Goal: Task Accomplishment & Management: Complete application form

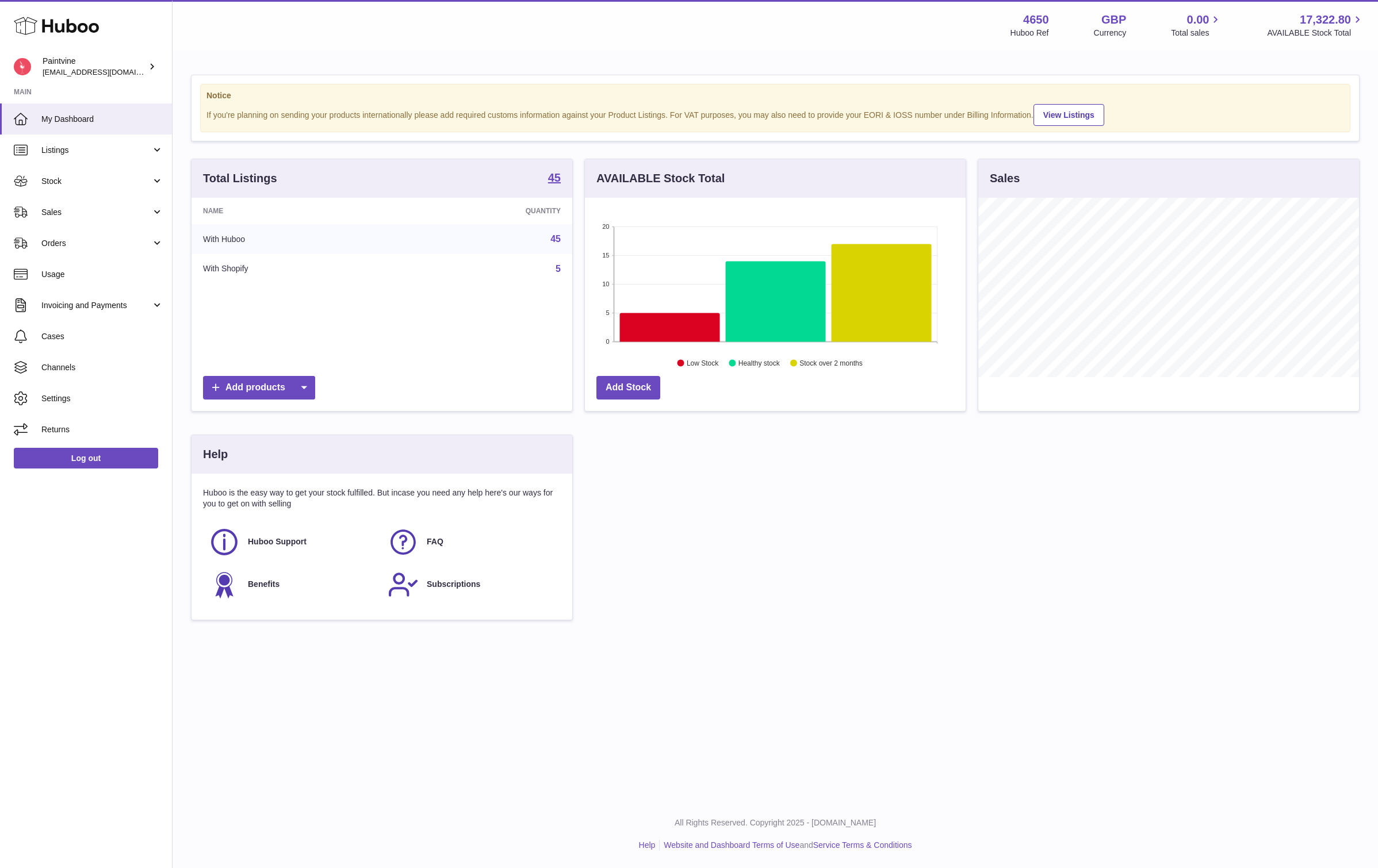
scroll to position [179, 381]
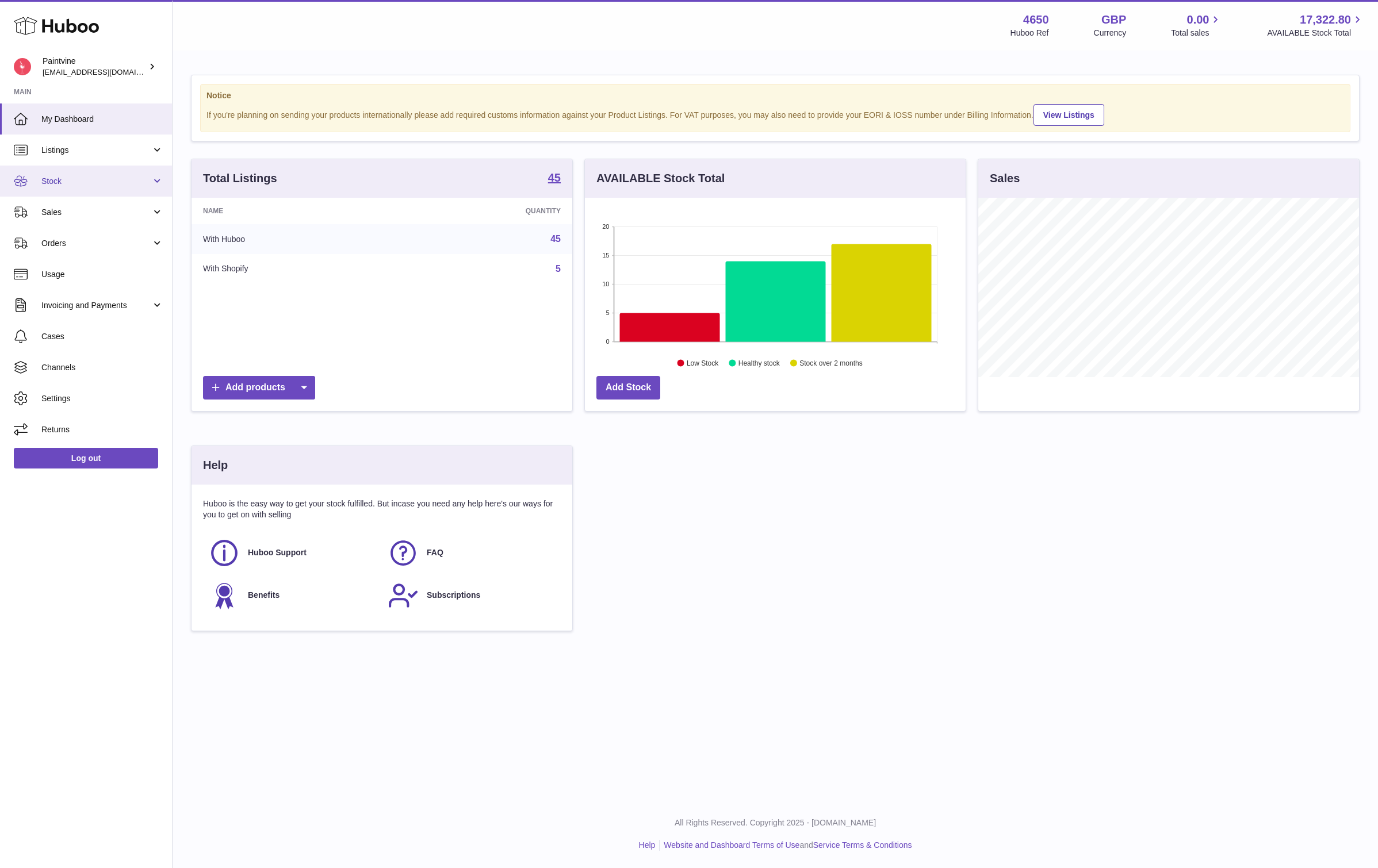
click at [66, 180] on span "Stock" at bounding box center [96, 182] width 110 height 11
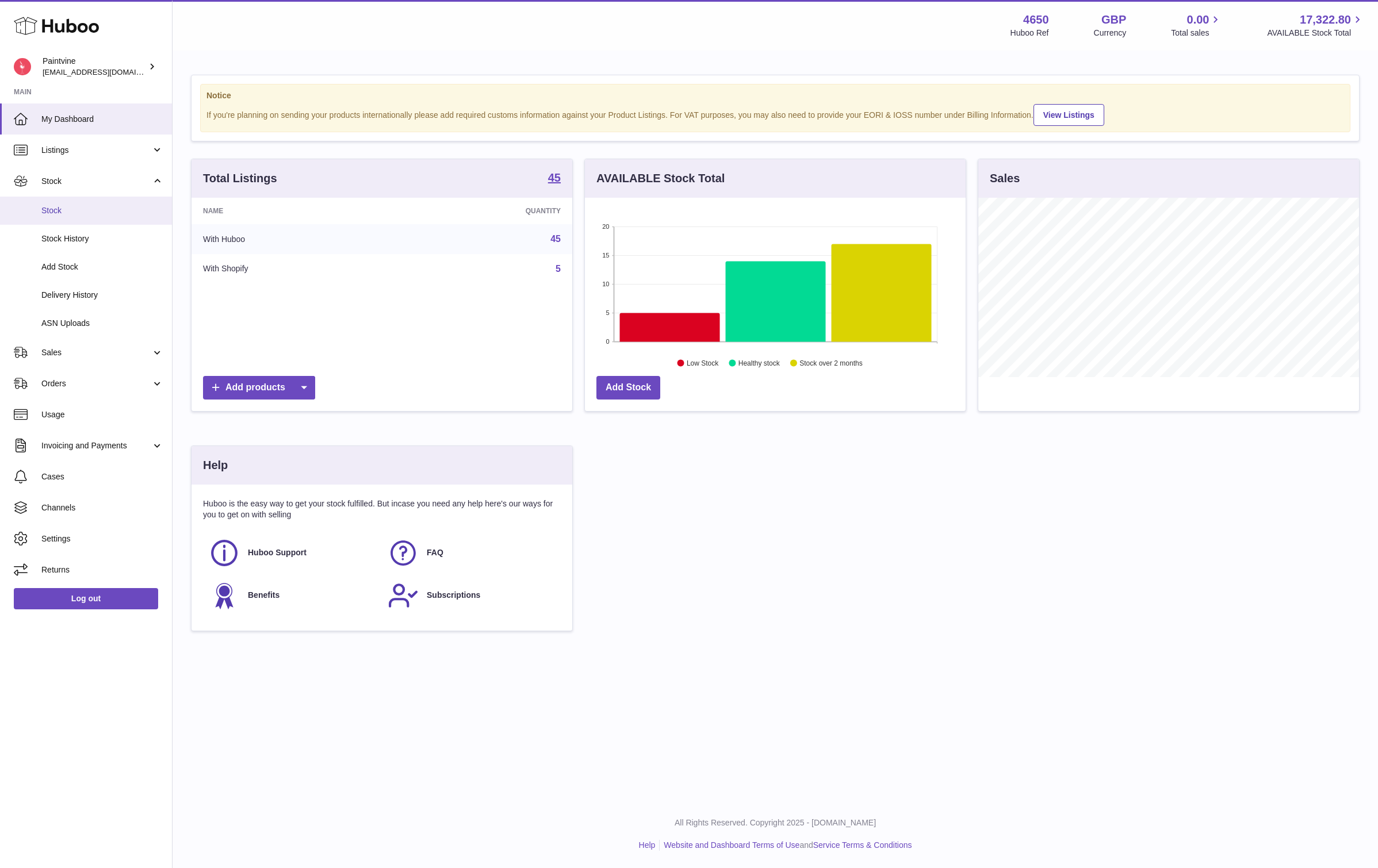
click at [66, 208] on span "Stock" at bounding box center [103, 211] width 122 height 11
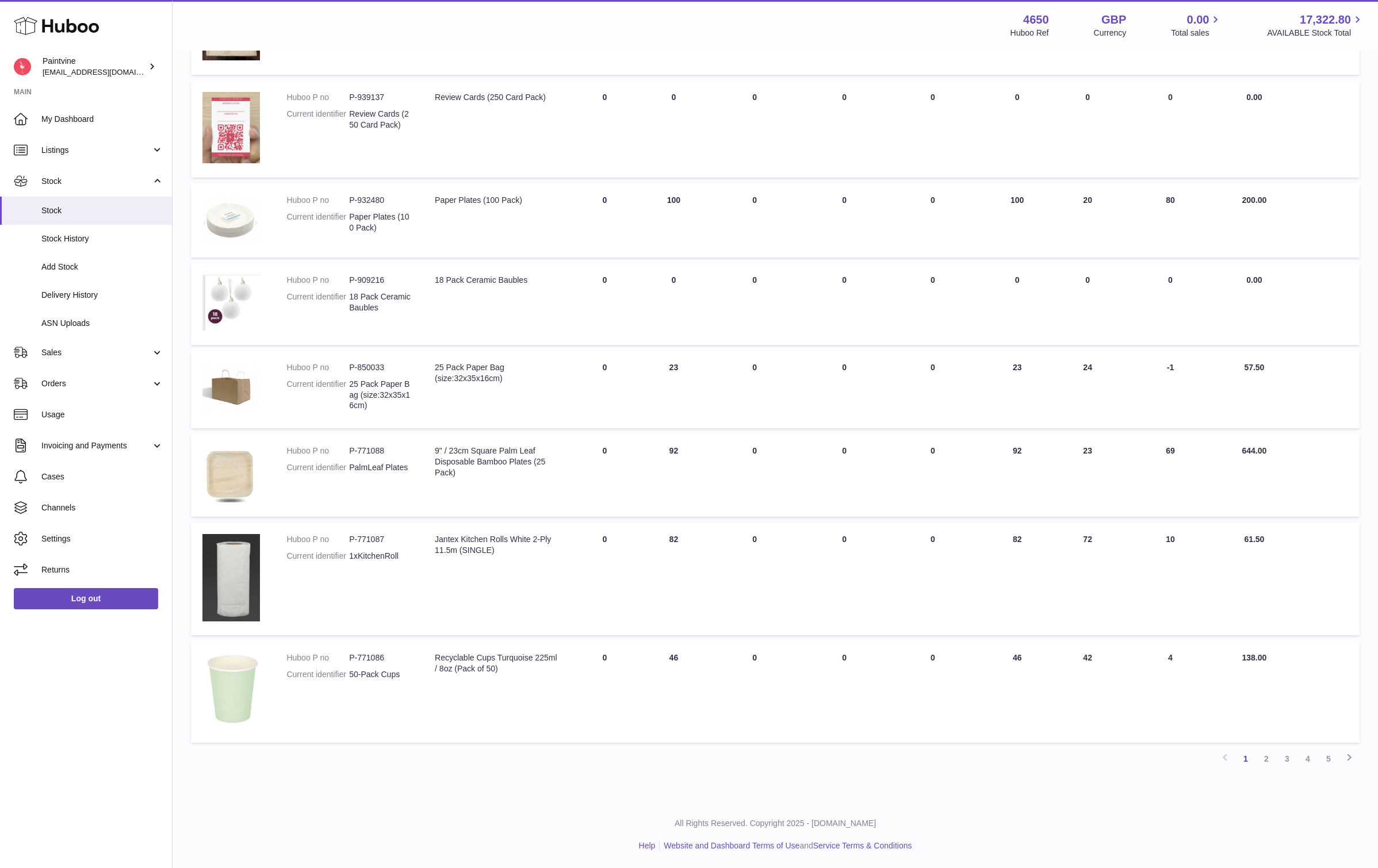
scroll to position [404, 0]
click at [106, 265] on span "Add Stock" at bounding box center [103, 268] width 122 height 11
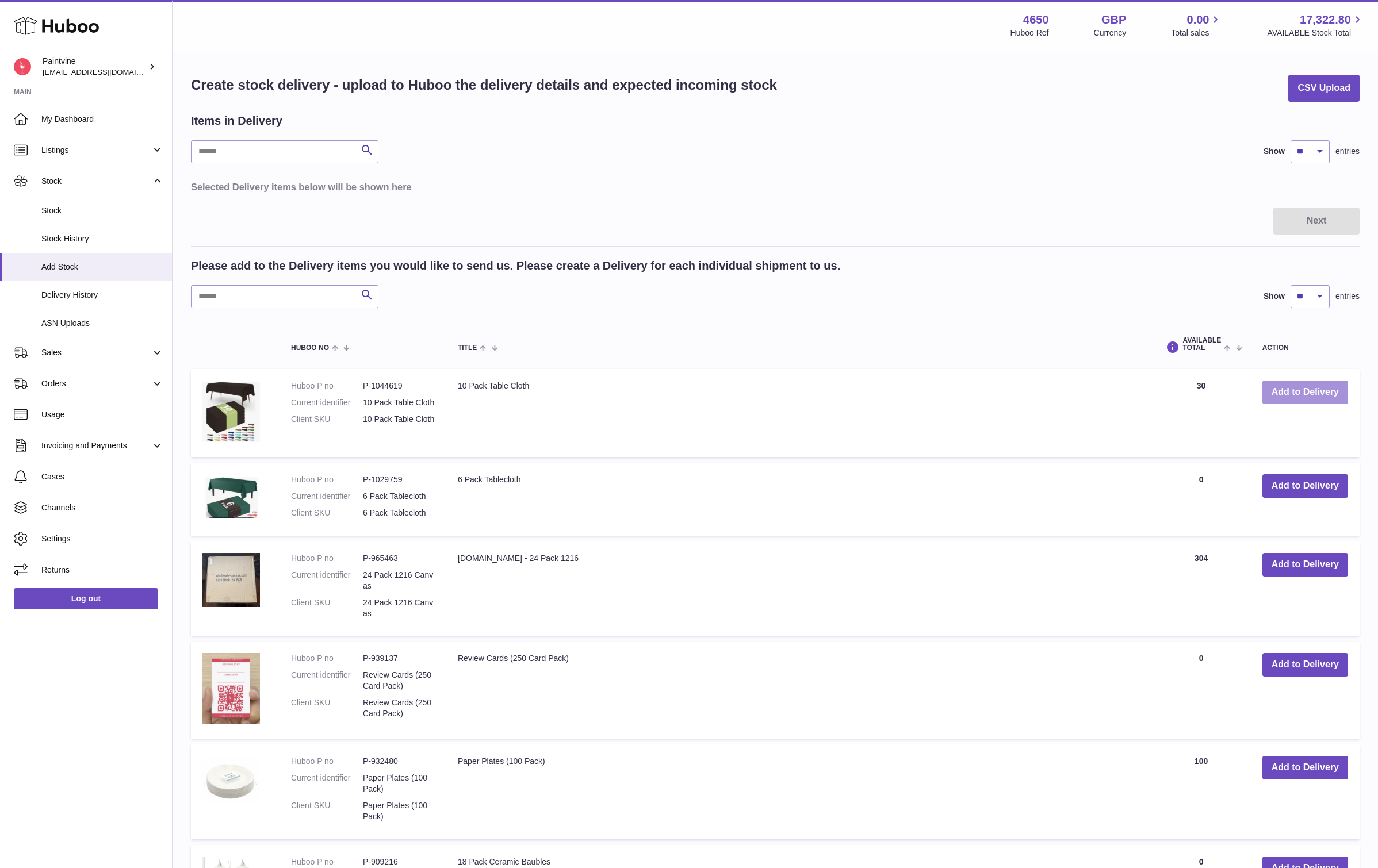
click at [1297, 390] on button "Add to Delivery" at bounding box center [1305, 393] width 86 height 24
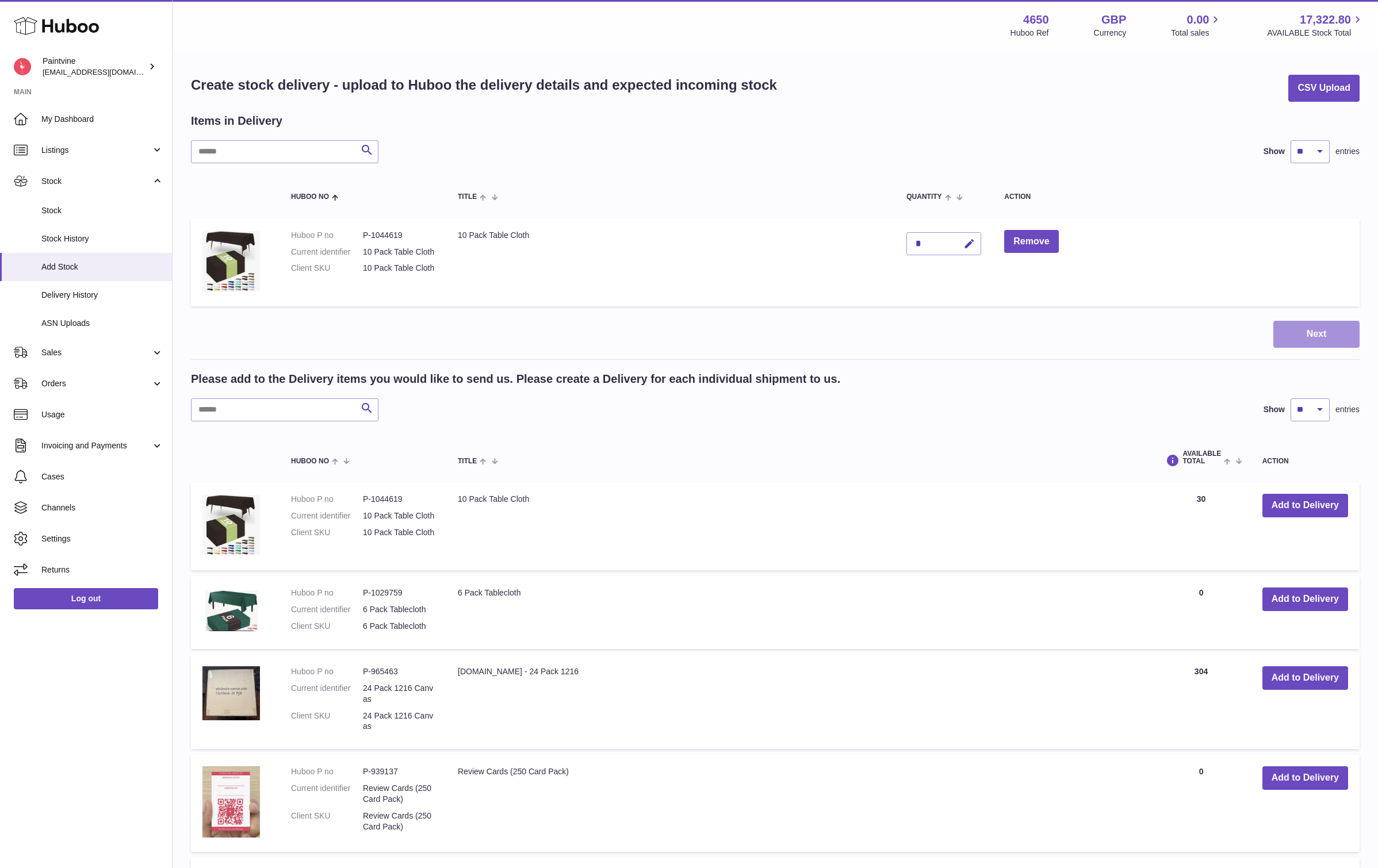
click at [1339, 338] on button "Next" at bounding box center [1316, 334] width 86 height 27
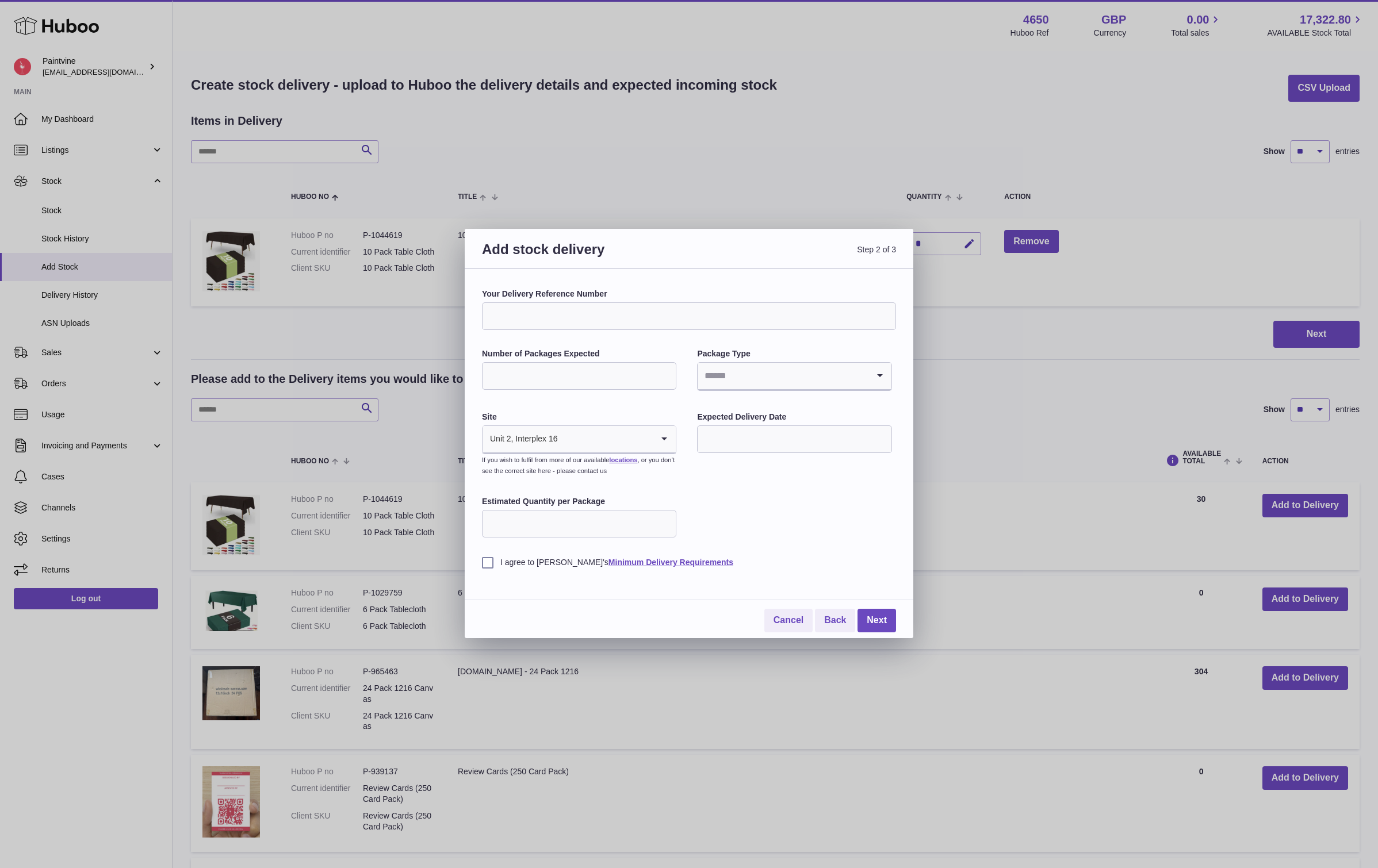
click at [636, 450] on input "Search for option" at bounding box center [605, 440] width 95 height 27
click at [620, 468] on li "🇬🇧 | Unit 2, Interplex 16" at bounding box center [579, 470] width 192 height 23
click at [879, 614] on link "Next" at bounding box center [877, 621] width 39 height 24
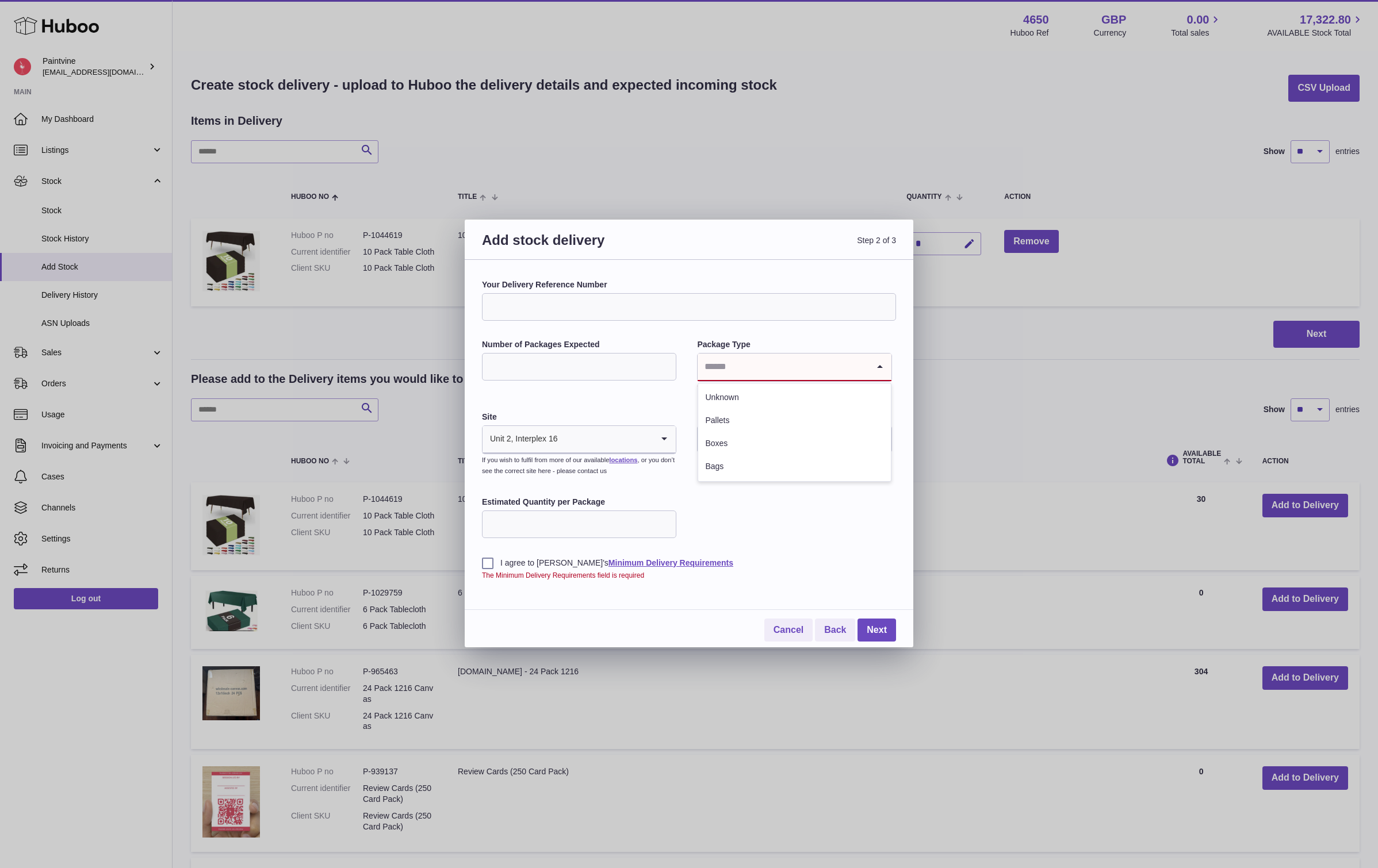
click at [732, 355] on input "Search for option" at bounding box center [782, 367] width 170 height 27
click at [732, 436] on li "Boxes" at bounding box center [794, 444] width 192 height 23
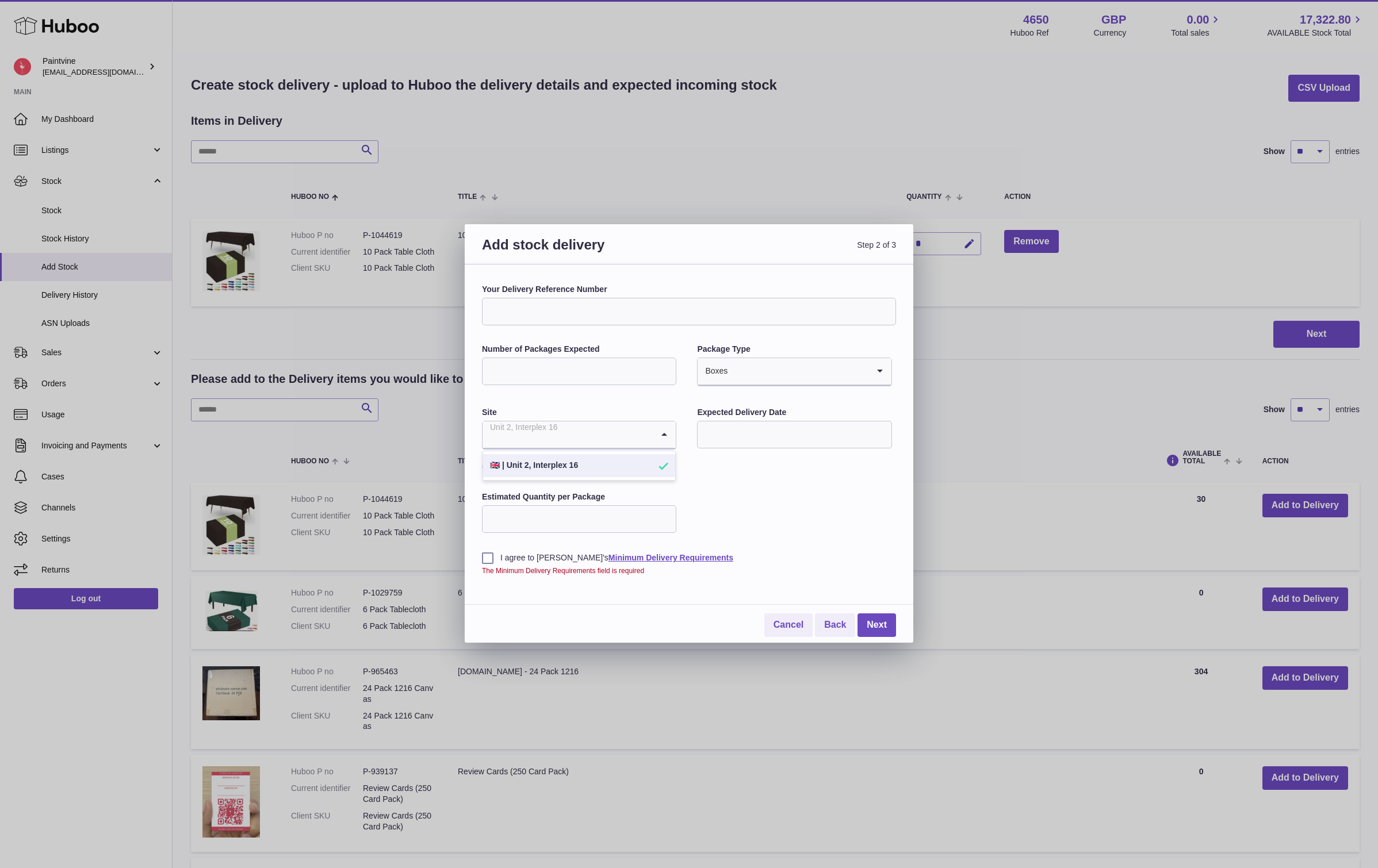
click at [601, 438] on input "Search for option" at bounding box center [567, 435] width 170 height 27
click at [782, 520] on div "Your Delivery Reference Number Number of Packages Expected Package Type Boxes L…" at bounding box center [689, 429] width 414 height 291
click at [485, 554] on label "I agree to [PERSON_NAME]'s Minimum Delivery Requirements" at bounding box center [689, 558] width 414 height 11
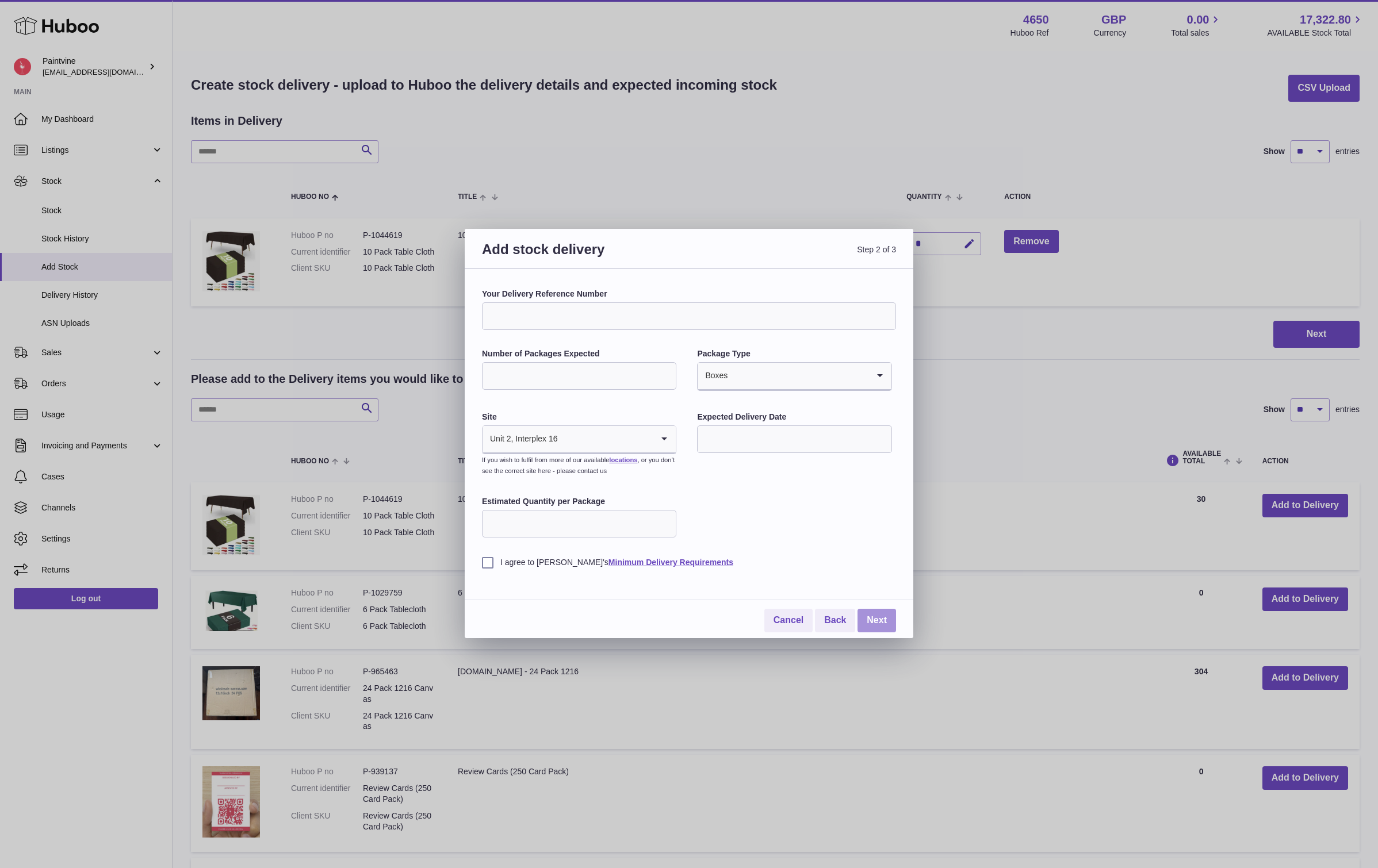
click at [870, 614] on link "Next" at bounding box center [877, 621] width 39 height 24
click at [794, 623] on link "Cancel" at bounding box center [788, 621] width 48 height 24
